Goal: Navigation & Orientation: Understand site structure

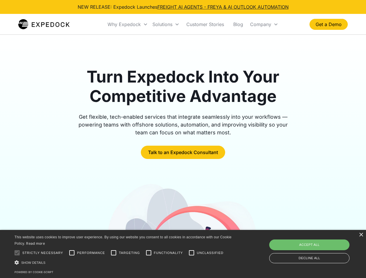
click at [128, 24] on div "Why Expedock" at bounding box center [123, 24] width 33 height 6
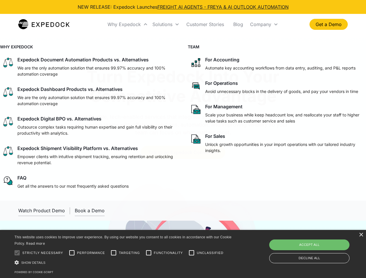
click at [166, 24] on div "Solutions" at bounding box center [162, 24] width 20 height 6
click at [264, 24] on div "Company" at bounding box center [260, 24] width 21 height 6
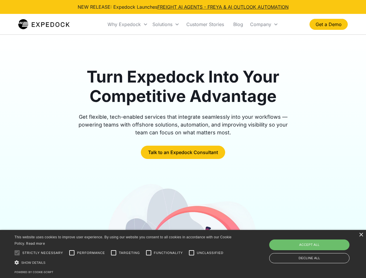
click at [17, 253] on div at bounding box center [17, 253] width 12 height 12
click at [72, 253] on input "Performance" at bounding box center [72, 253] width 12 height 12
checkbox input "true"
click at [113, 253] on input "Targeting" at bounding box center [114, 253] width 12 height 12
checkbox input "true"
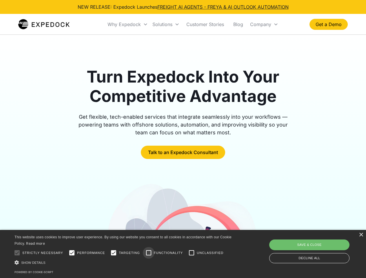
click at [149, 253] on input "Functionality" at bounding box center [149, 253] width 12 height 12
checkbox input "true"
click at [191, 253] on input "Unclassified" at bounding box center [192, 253] width 12 height 12
checkbox input "true"
click at [124, 262] on div "Show details Hide details" at bounding box center [123, 262] width 219 height 6
